Goal: Check status

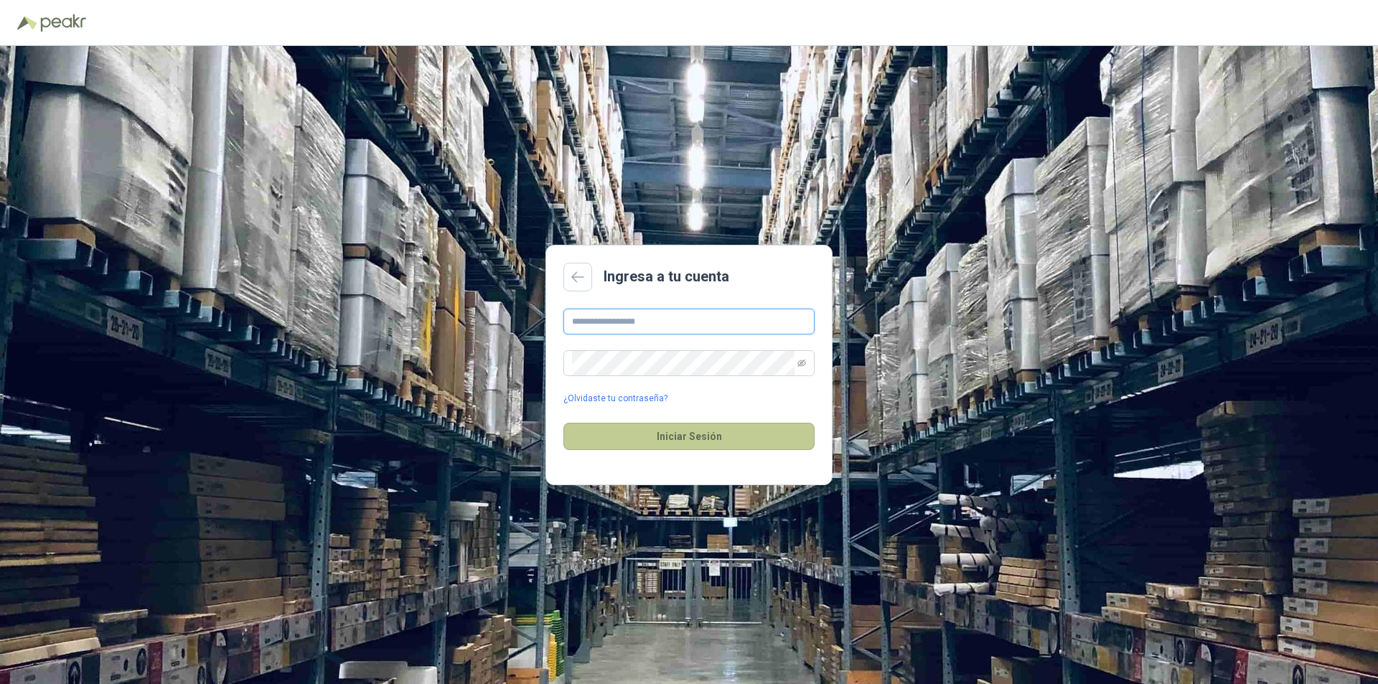
type input "**********"
click at [681, 431] on button "Iniciar Sesión" at bounding box center [689, 436] width 251 height 27
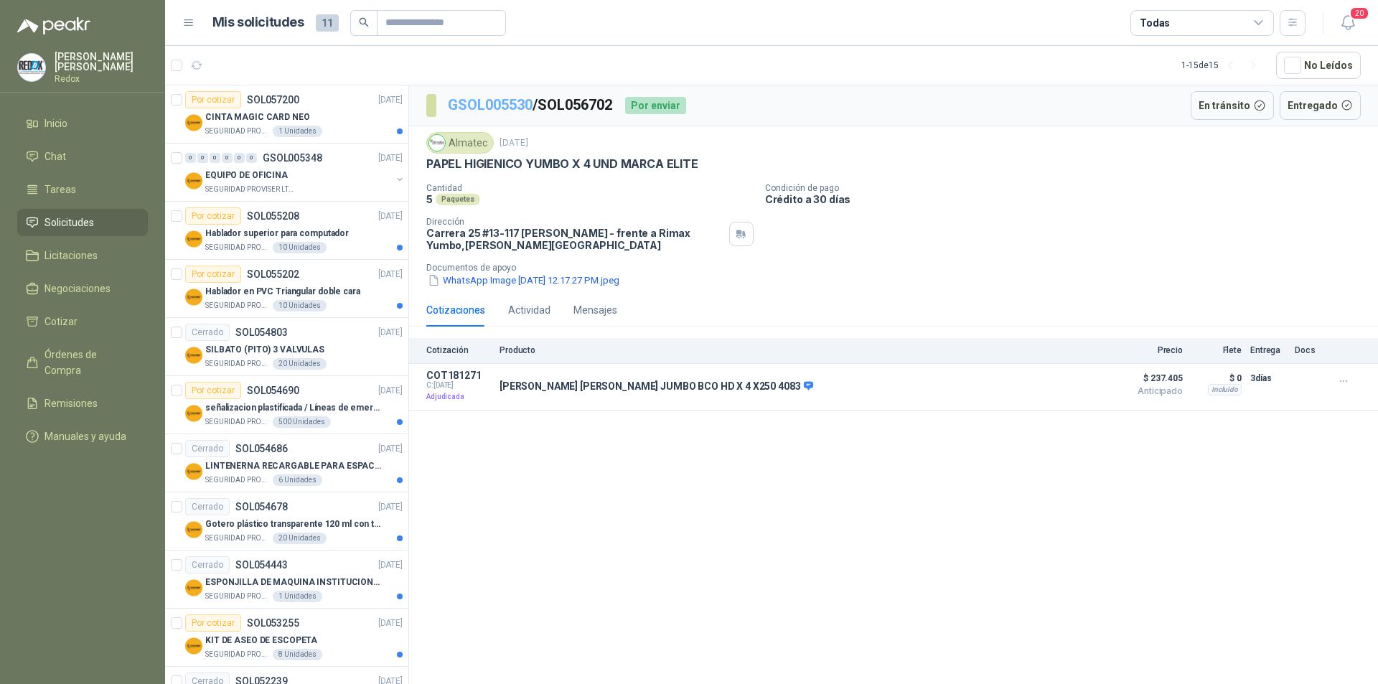
click at [487, 104] on link "GSOL005530" at bounding box center [490, 104] width 85 height 17
